Goal: Task Accomplishment & Management: Manage account settings

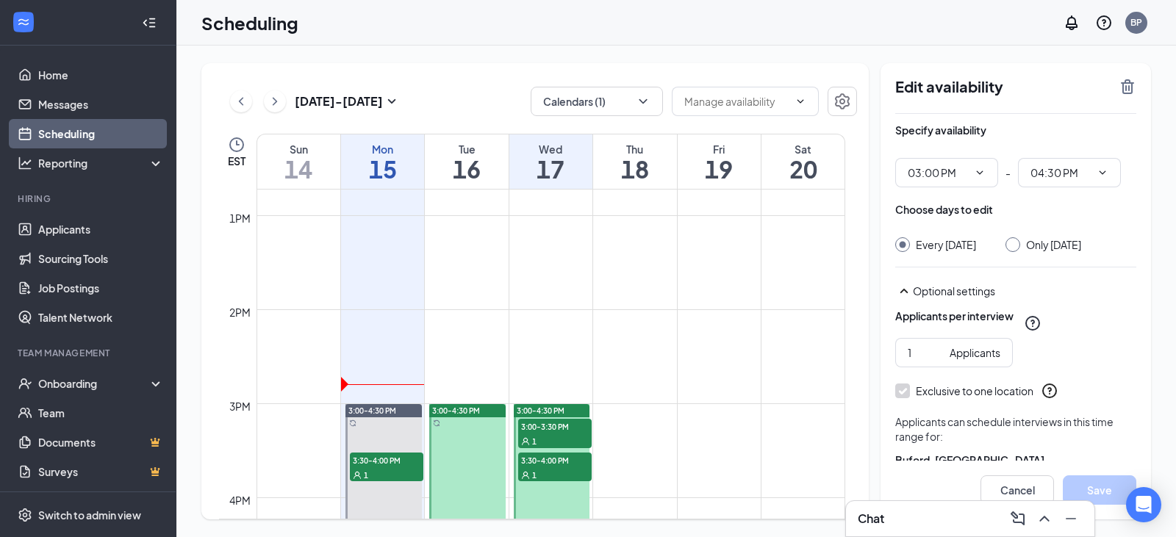
scroll to position [1310, 0]
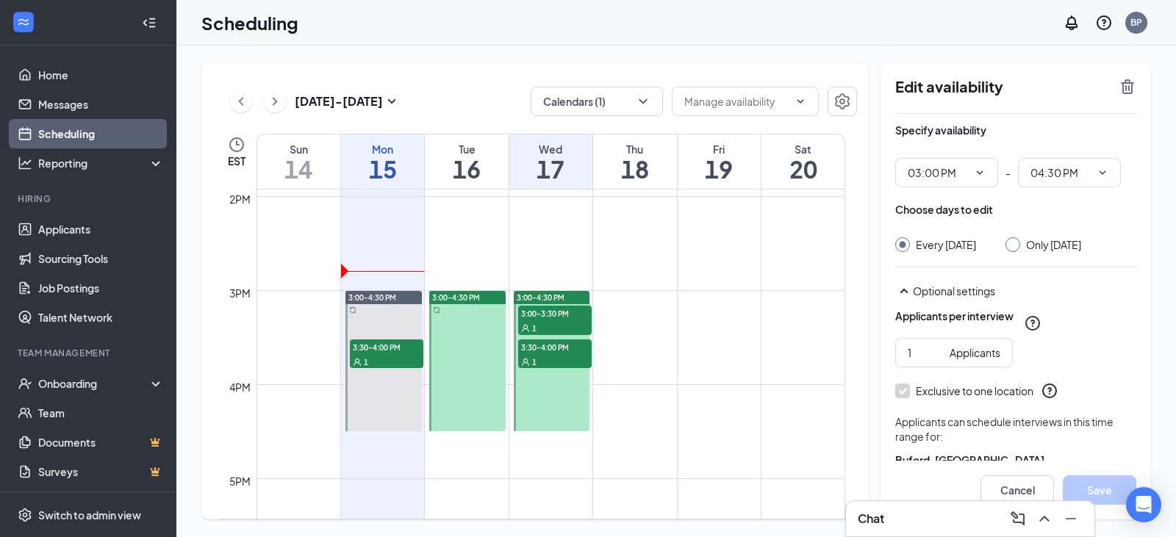
click at [556, 400] on div at bounding box center [552, 361] width 76 height 140
click at [1049, 250] on div "Only [DATE]" at bounding box center [1053, 244] width 55 height 15
click at [1016, 248] on input "Only [DATE]" at bounding box center [1010, 242] width 10 height 10
radio input "true"
radio input "false"
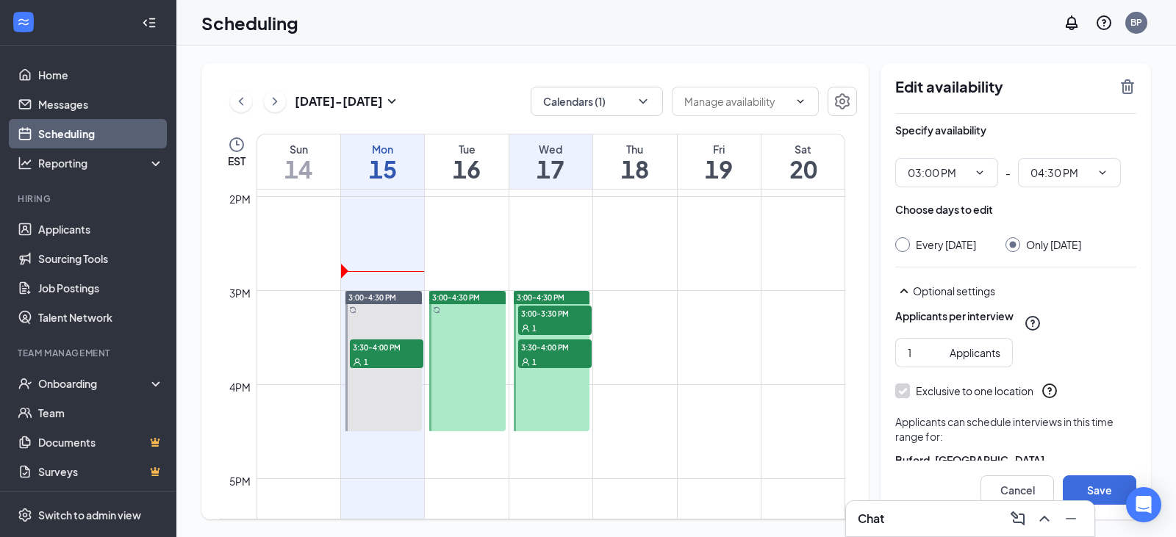
click at [1130, 95] on icon "TrashOutline" at bounding box center [1127, 87] width 18 height 18
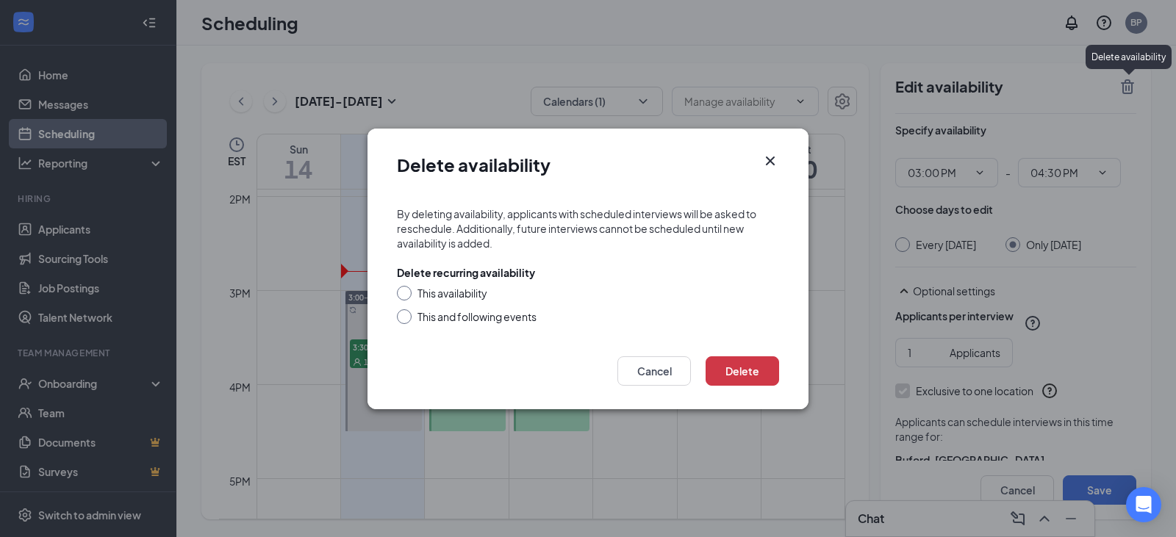
click at [468, 291] on div "This availability" at bounding box center [452, 293] width 70 height 15
click at [407, 291] on input "This availability" at bounding box center [402, 291] width 10 height 10
radio input "true"
click at [759, 370] on button "Delete" at bounding box center [741, 370] width 73 height 29
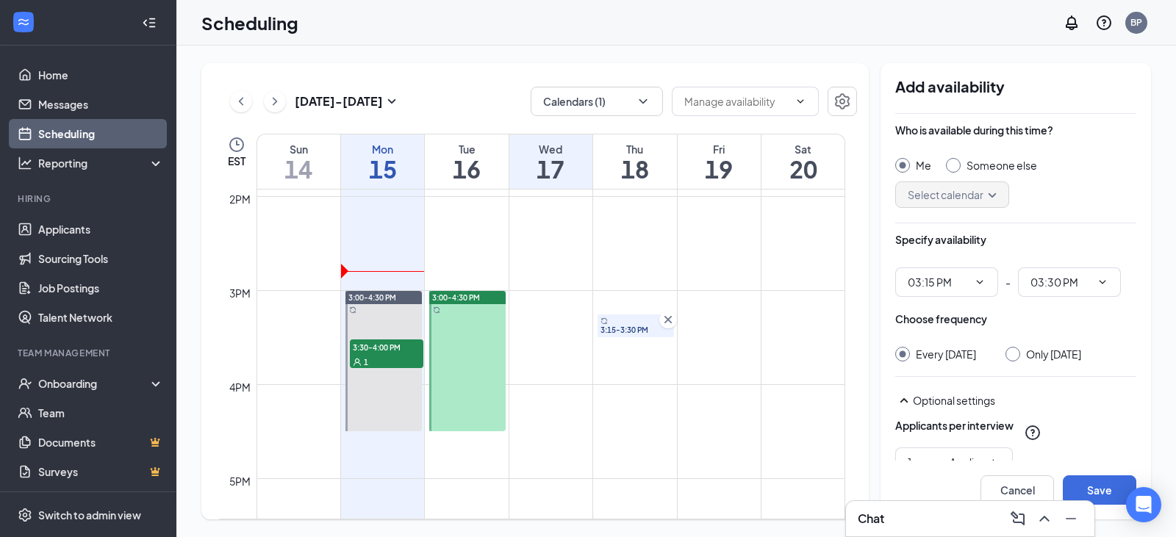
click at [624, 302] on td at bounding box center [550, 302] width 589 height 24
click at [955, 285] on input "03:15 PM" at bounding box center [938, 282] width 60 height 16
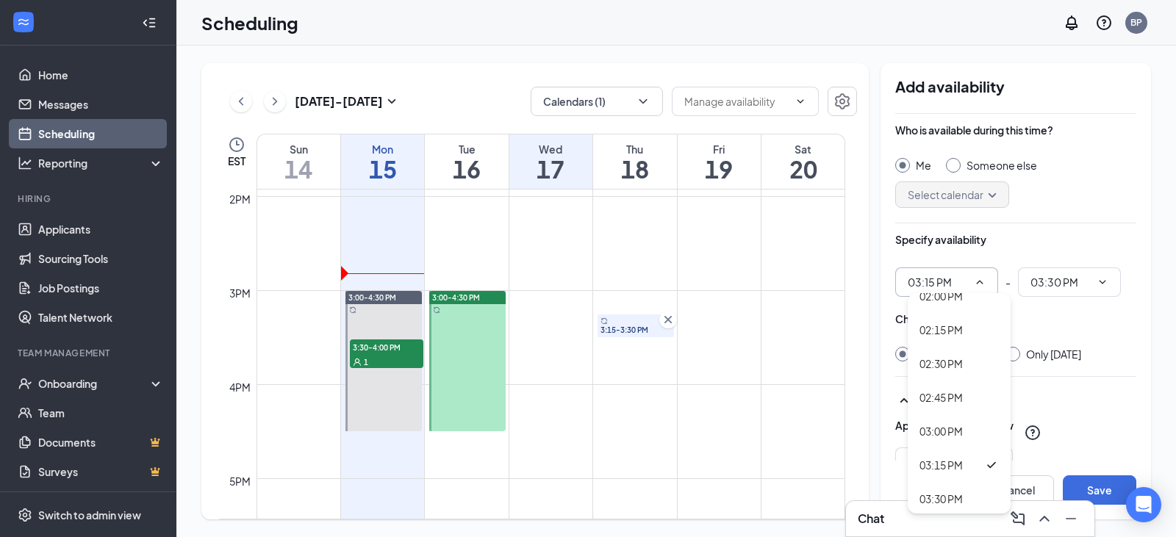
scroll to position [1911, 0]
click at [952, 427] on div "03:00 PM" at bounding box center [940, 428] width 43 height 16
type input "03:00 PM"
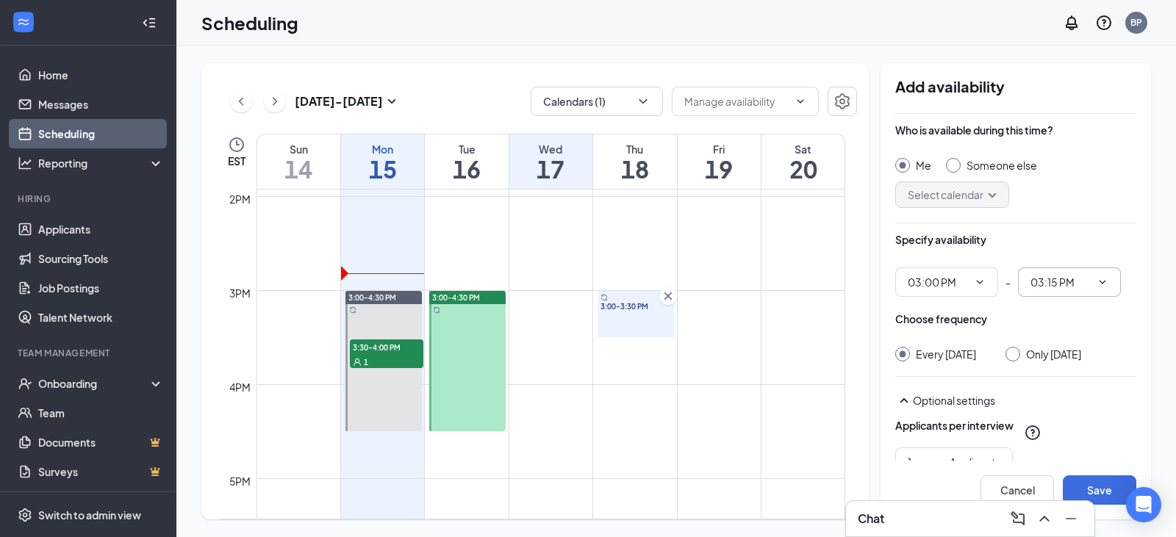
click at [1054, 285] on input "03:15 PM" at bounding box center [1060, 282] width 60 height 16
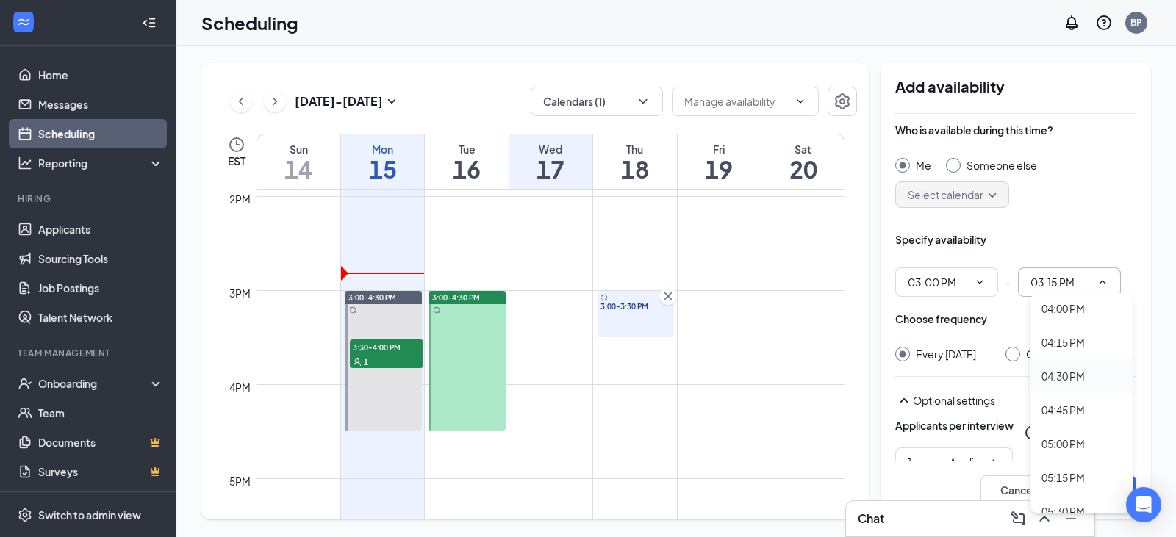
click at [1065, 379] on div "04:30 PM" at bounding box center [1062, 376] width 43 height 16
type input "04:30 PM"
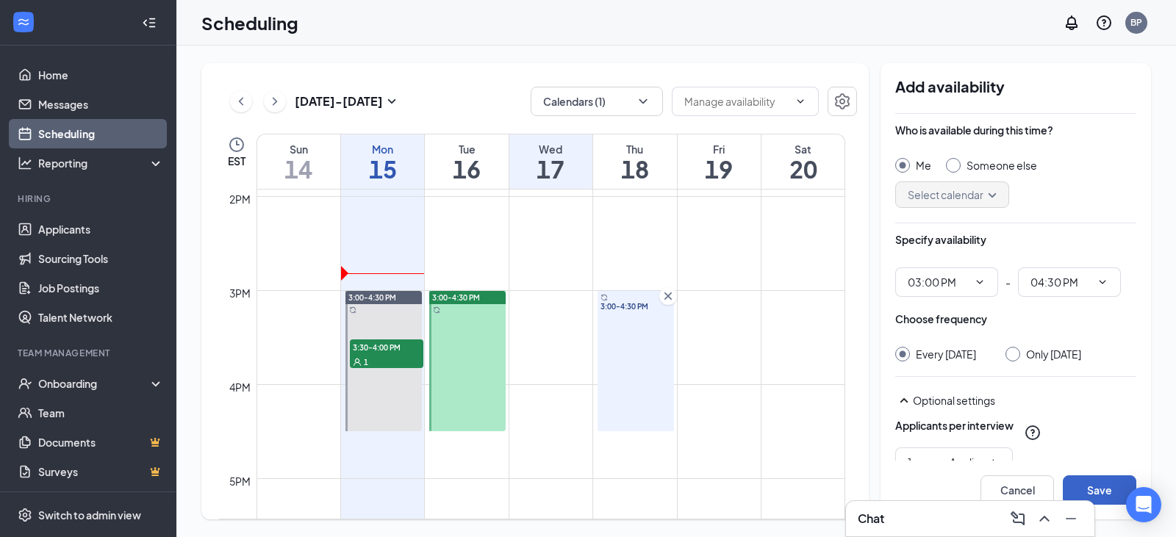
click at [1093, 491] on button "Save" at bounding box center [1099, 489] width 73 height 29
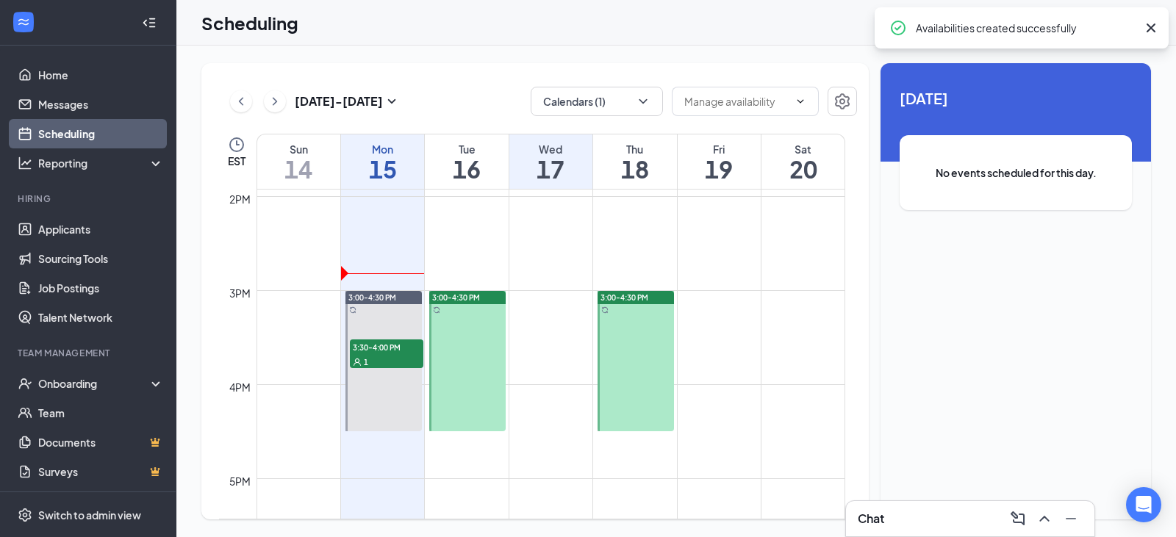
click at [622, 361] on div at bounding box center [635, 361] width 76 height 140
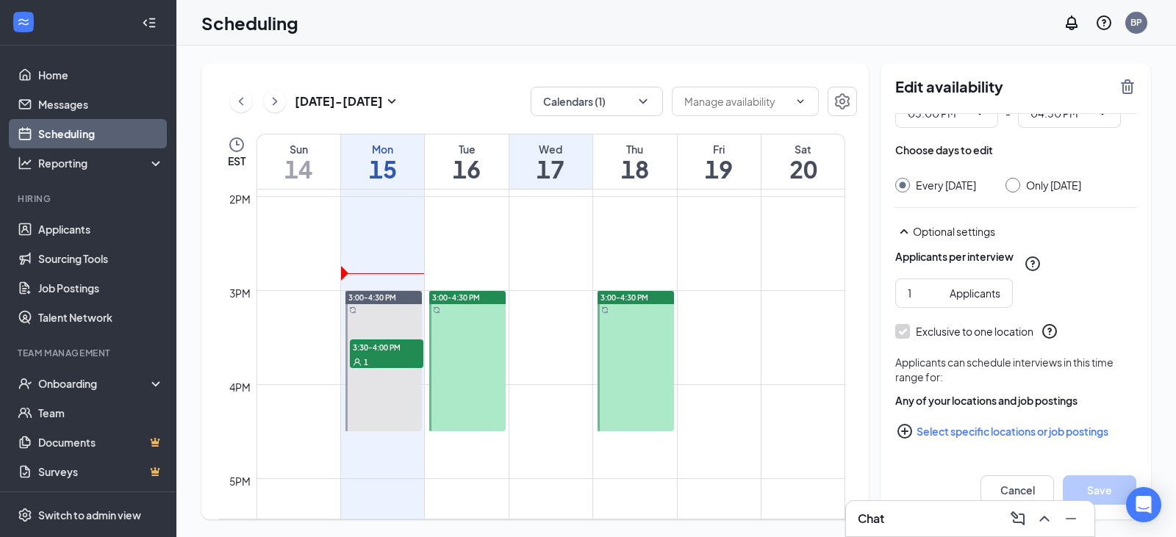
scroll to position [74, 0]
click at [973, 433] on button "Select specific locations or job postings" at bounding box center [1015, 431] width 241 height 29
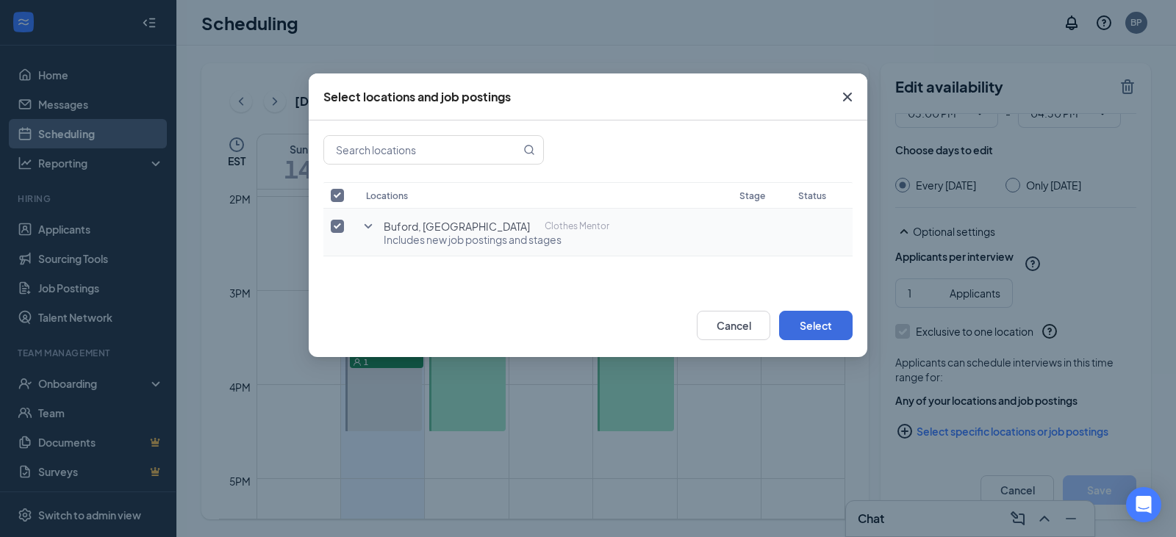
click at [370, 229] on icon "SmallChevronDown" at bounding box center [368, 227] width 18 height 18
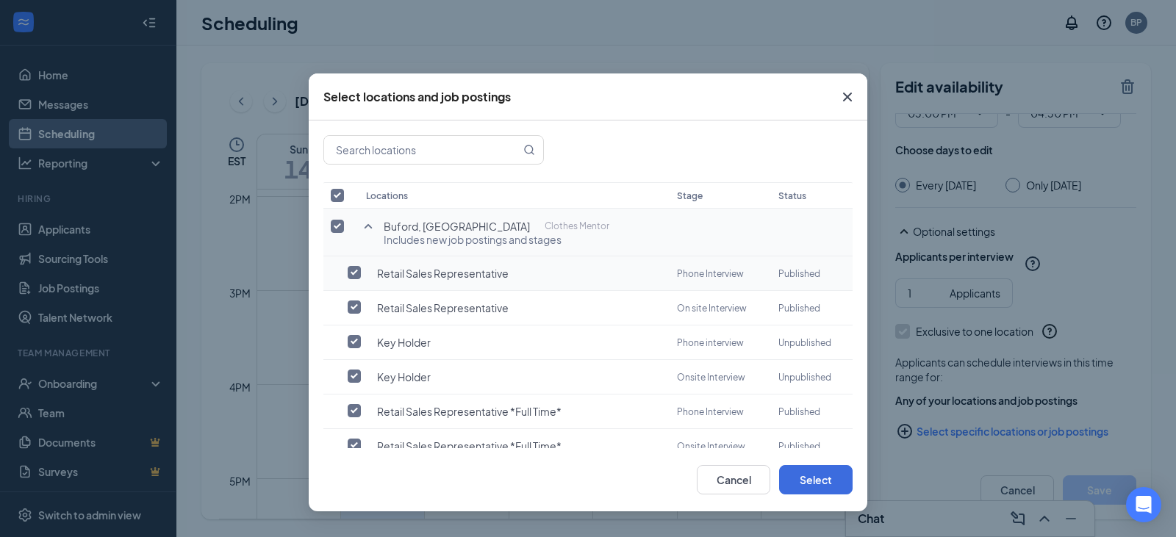
scroll to position [30, 0]
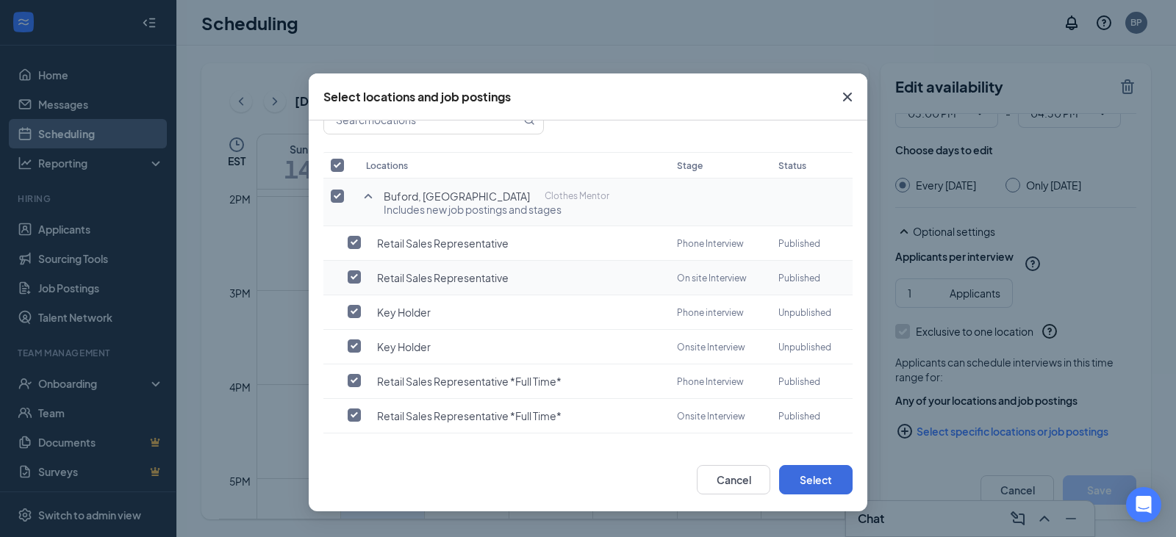
click at [354, 279] on input "checkbox" at bounding box center [354, 276] width 13 height 13
checkbox input "true"
checkbox input "false"
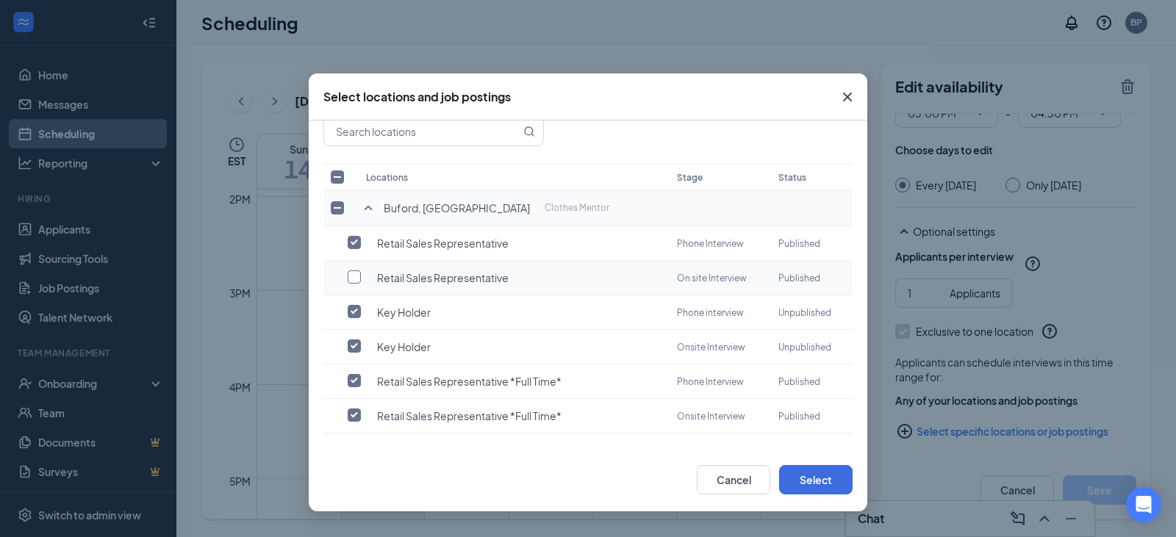
scroll to position [18, 0]
click at [354, 279] on input "checkbox" at bounding box center [354, 276] width 13 height 13
click at [354, 281] on input "checkbox" at bounding box center [354, 276] width 13 height 13
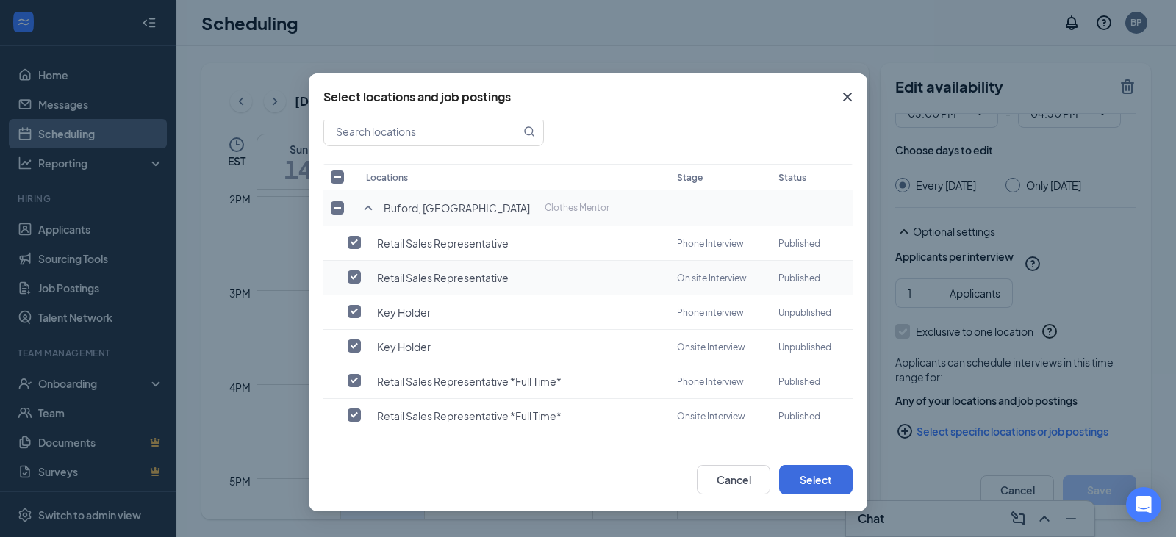
checkbox input "false"
click at [348, 357] on td at bounding box center [340, 347] width 35 height 35
click at [356, 349] on input "checkbox" at bounding box center [354, 345] width 13 height 13
checkbox input "false"
click at [350, 420] on input "checkbox" at bounding box center [354, 415] width 13 height 13
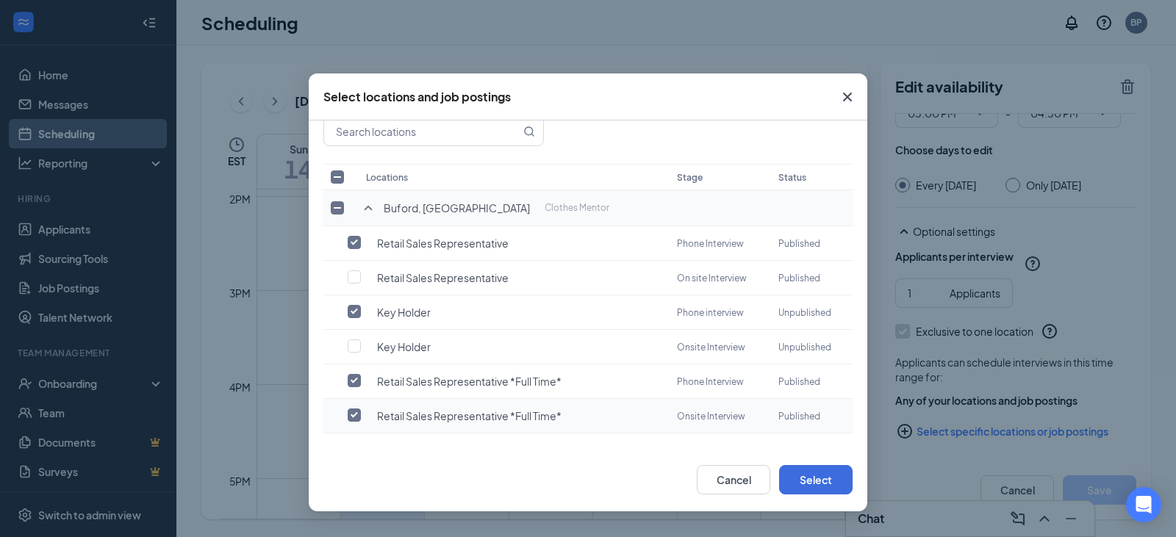
checkbox input "false"
click at [820, 475] on button "Select" at bounding box center [815, 479] width 73 height 29
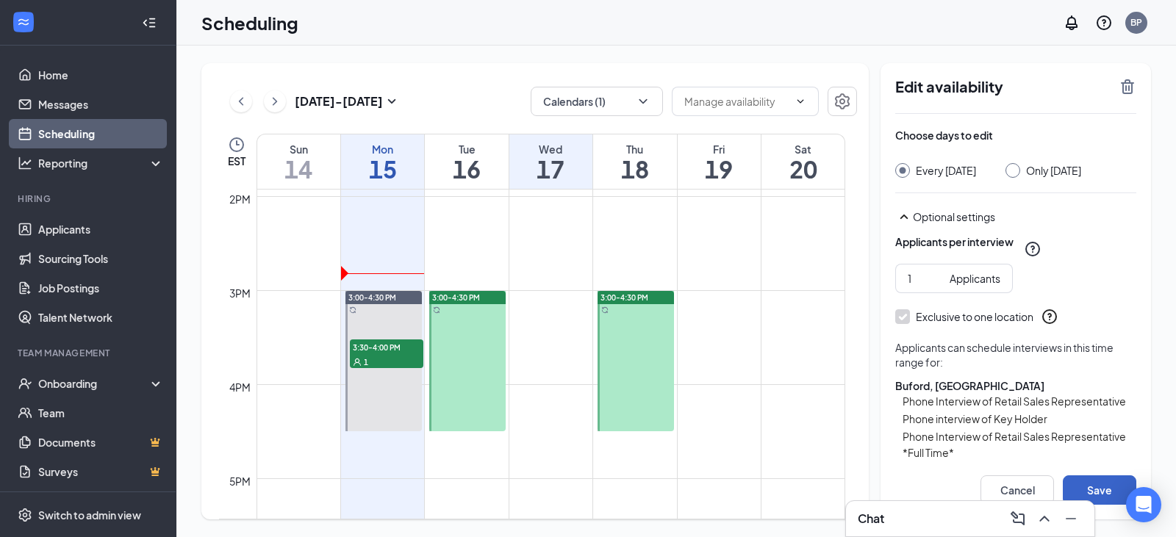
click at [1111, 496] on button "Save" at bounding box center [1099, 489] width 73 height 29
